Goal: Transaction & Acquisition: Purchase product/service

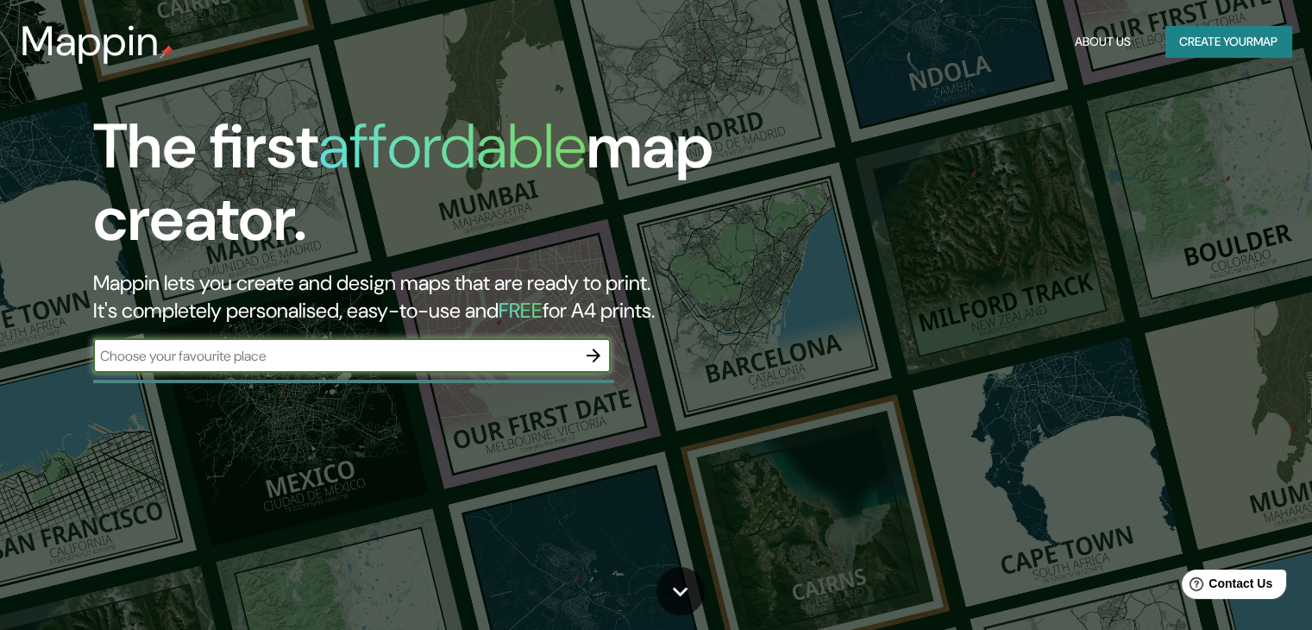
click at [1194, 45] on button "Create your map" at bounding box center [1228, 42] width 126 height 32
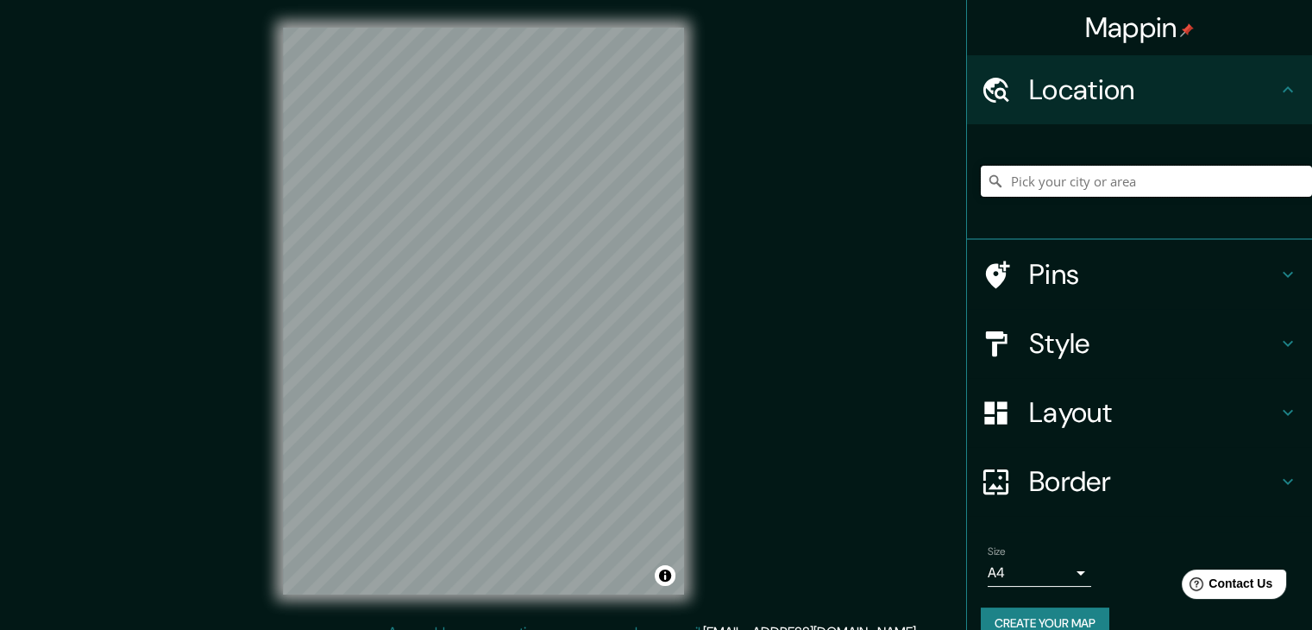
click at [1043, 183] on input "Pick your city or area" at bounding box center [1146, 181] width 331 height 31
type input "[GEOGRAPHIC_DATA]"
click at [1146, 332] on h4 "Style" at bounding box center [1153, 343] width 248 height 35
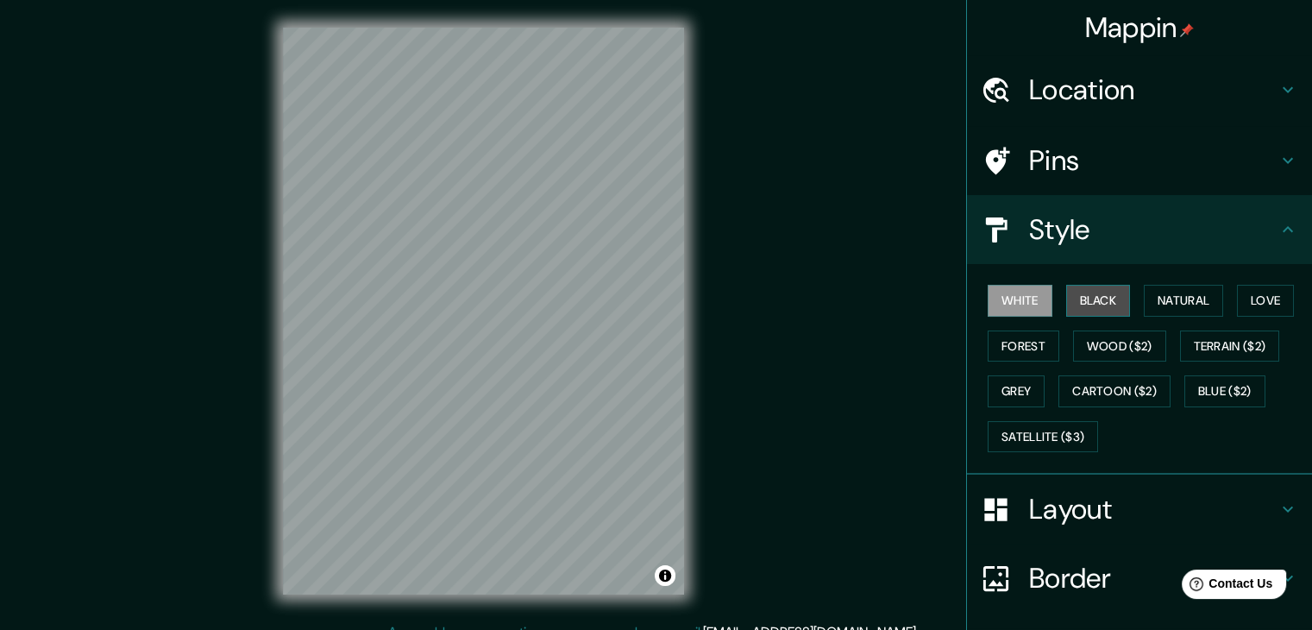
click at [1088, 312] on button "Black" at bounding box center [1098, 301] width 65 height 32
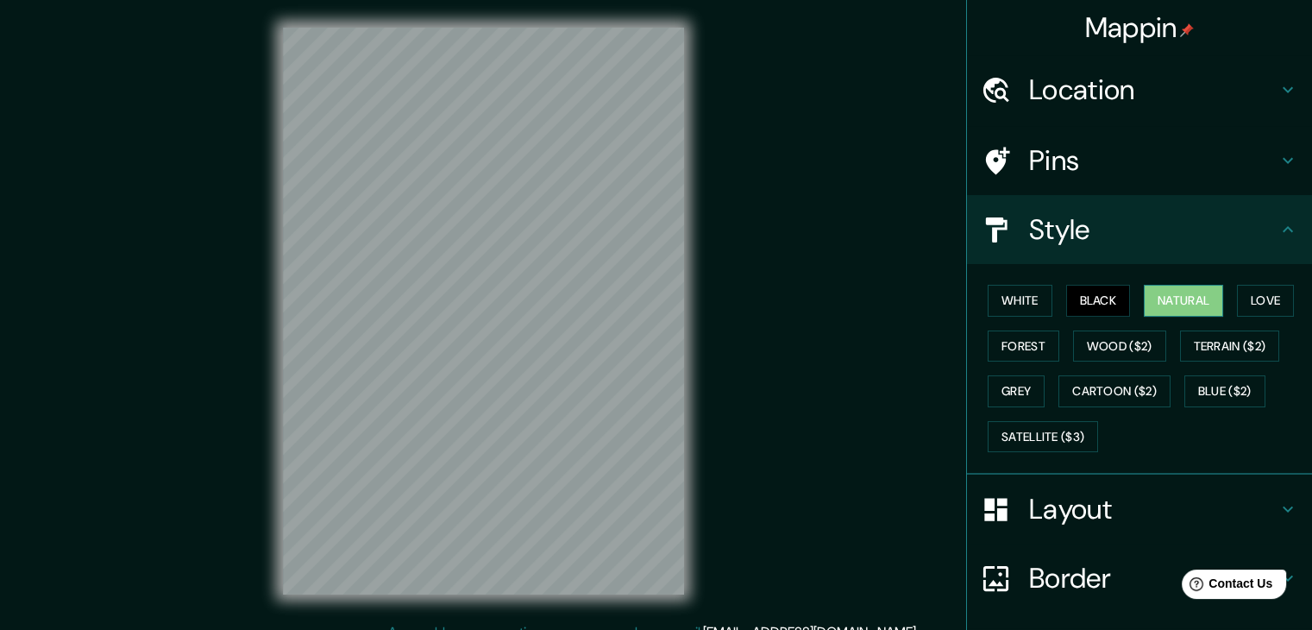
click at [1160, 304] on button "Natural" at bounding box center [1183, 301] width 79 height 32
click at [1252, 305] on button "Love" at bounding box center [1265, 301] width 57 height 32
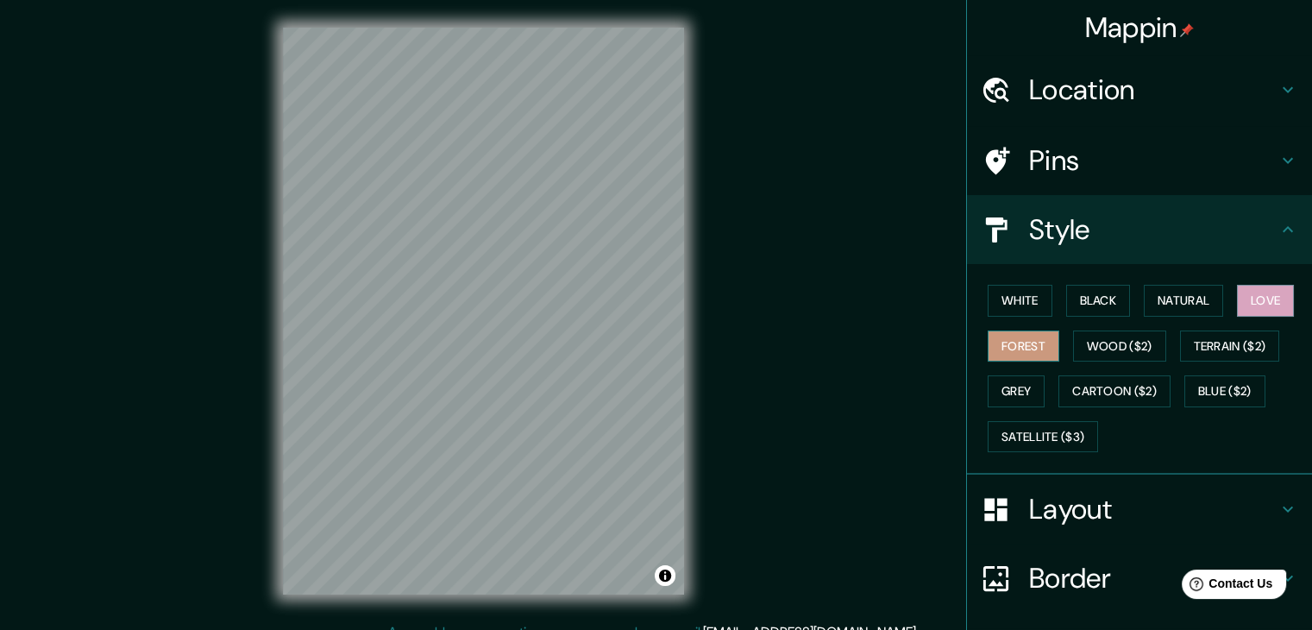
click at [1026, 355] on button "Forest" at bounding box center [1024, 346] width 72 height 32
click at [1127, 349] on button "Wood ($2)" at bounding box center [1119, 346] width 93 height 32
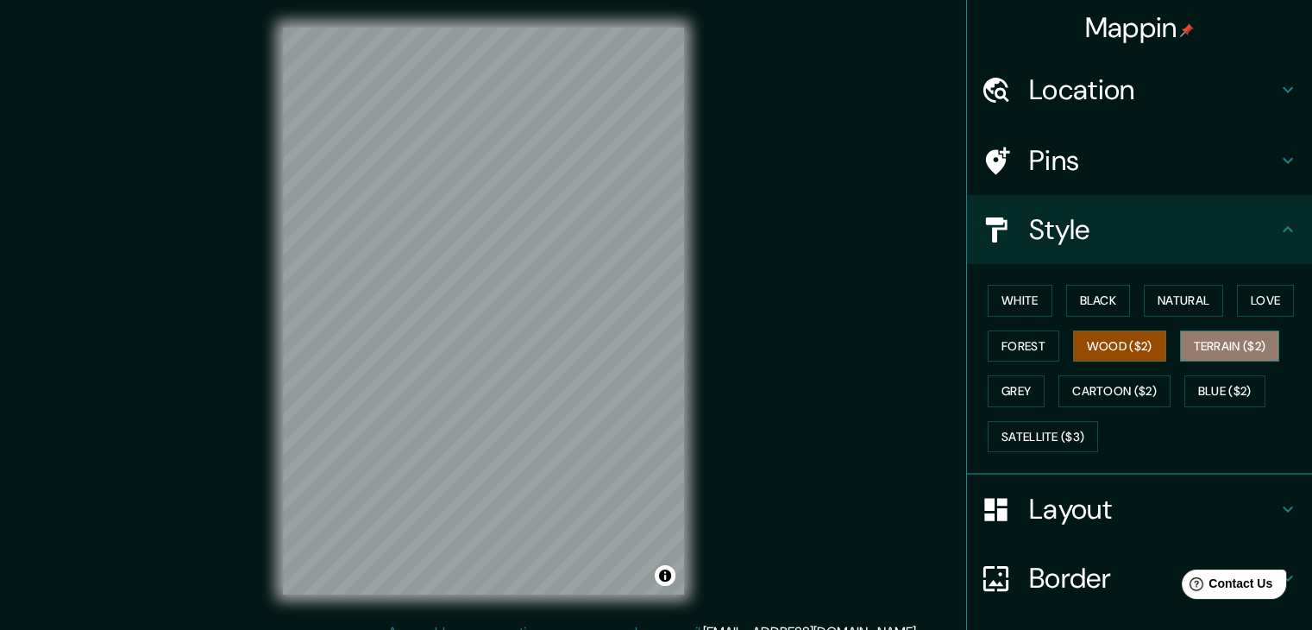
click at [1242, 348] on button "Terrain ($2)" at bounding box center [1230, 346] width 100 height 32
click at [1101, 342] on button "Wood ($2)" at bounding box center [1119, 346] width 93 height 32
click at [1115, 388] on button "Cartoon ($2)" at bounding box center [1114, 391] width 112 height 32
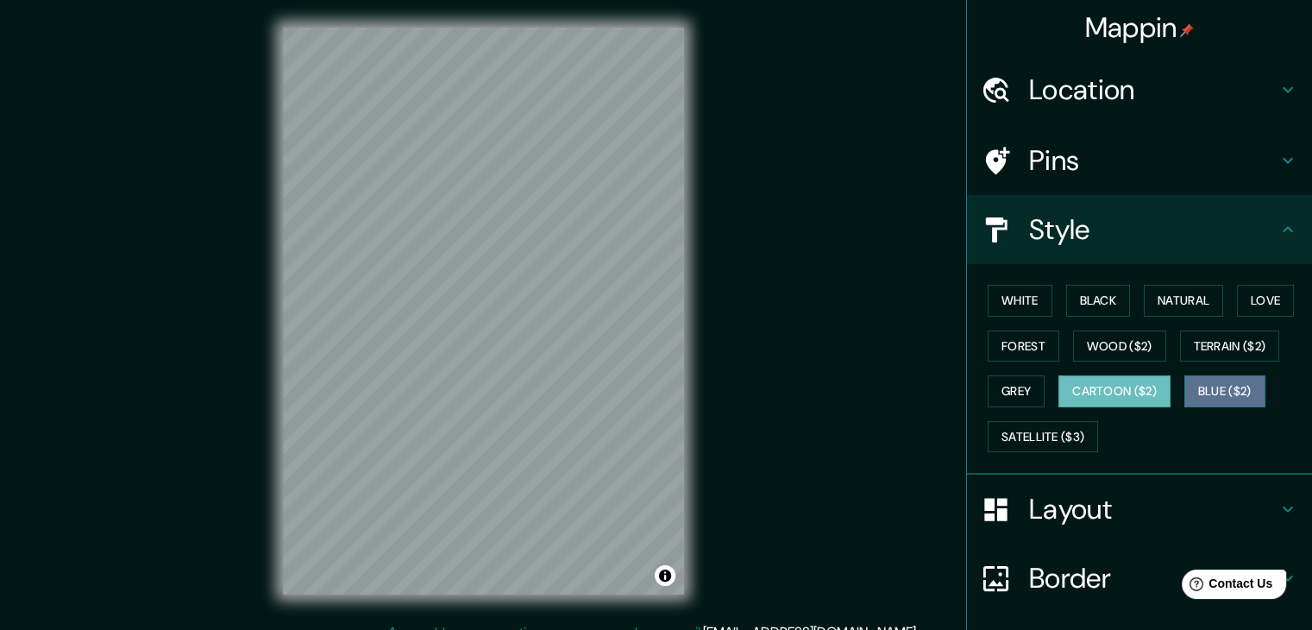
click at [1214, 394] on button "Blue ($2)" at bounding box center [1224, 391] width 81 height 32
click at [1008, 393] on button "Grey" at bounding box center [1016, 391] width 57 height 32
